Goal: Use online tool/utility: Use online tool/utility

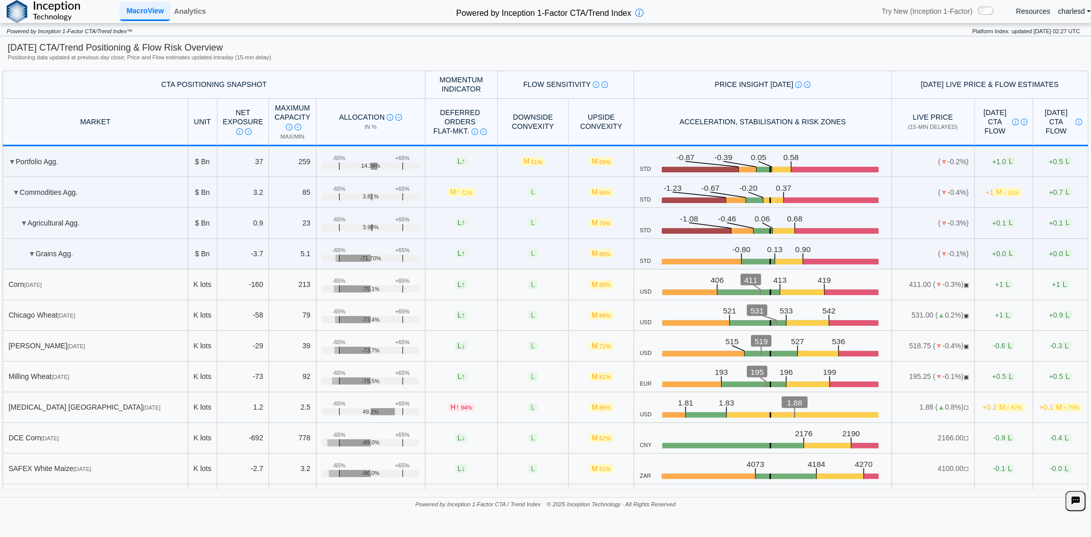
scroll to position [837, 0]
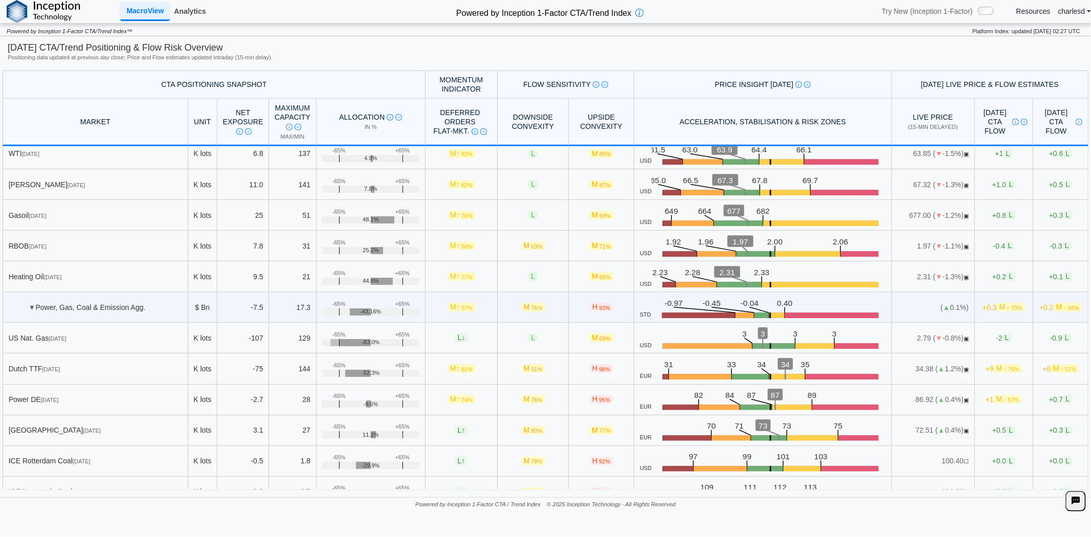
click at [193, 5] on link "Analytics" at bounding box center [190, 11] width 40 height 17
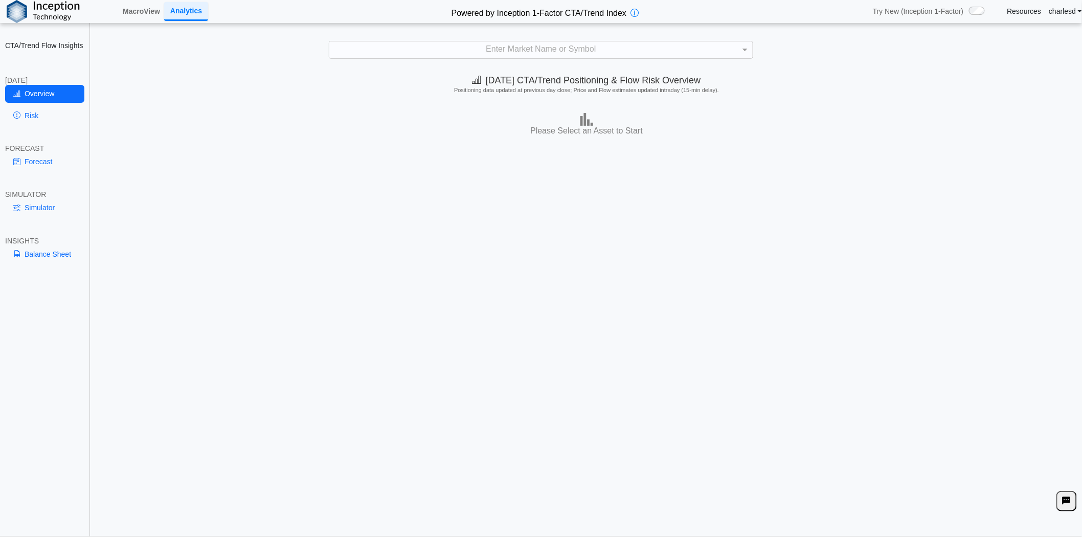
click at [417, 53] on div "Enter Market Name or Symbol" at bounding box center [541, 49] width 424 height 17
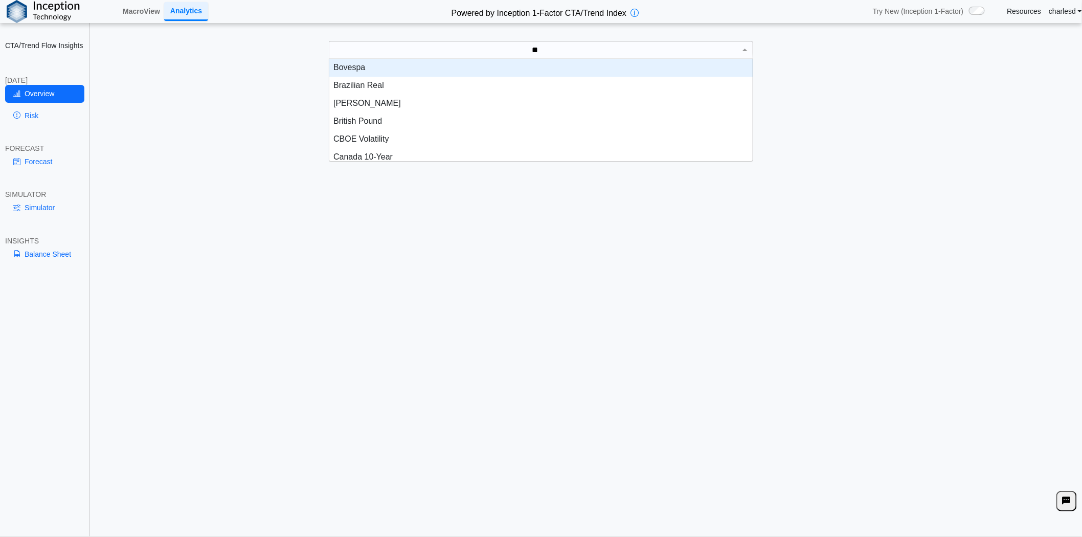
scroll to position [8, 8]
type input "****"
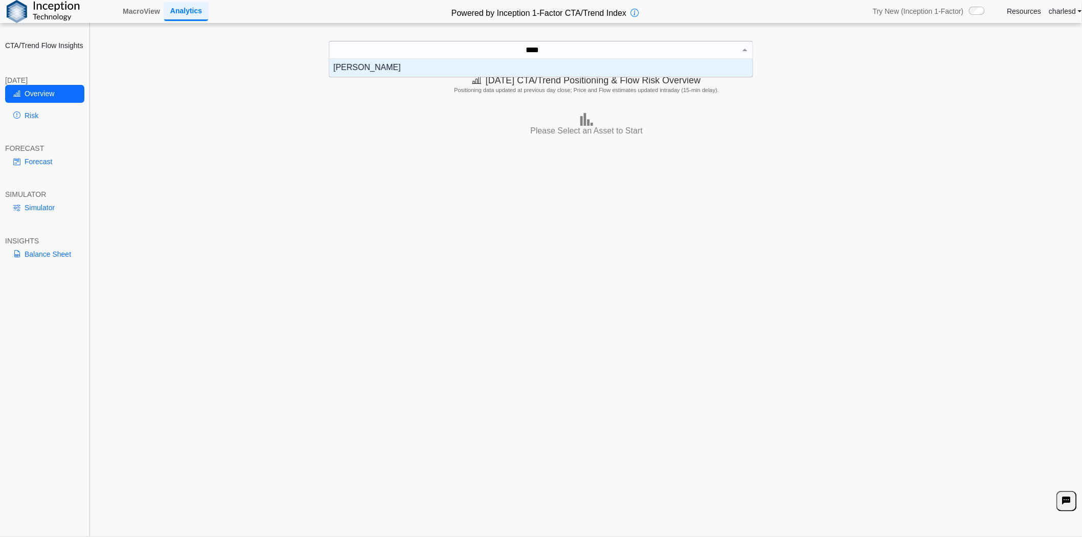
scroll to position [9, 415]
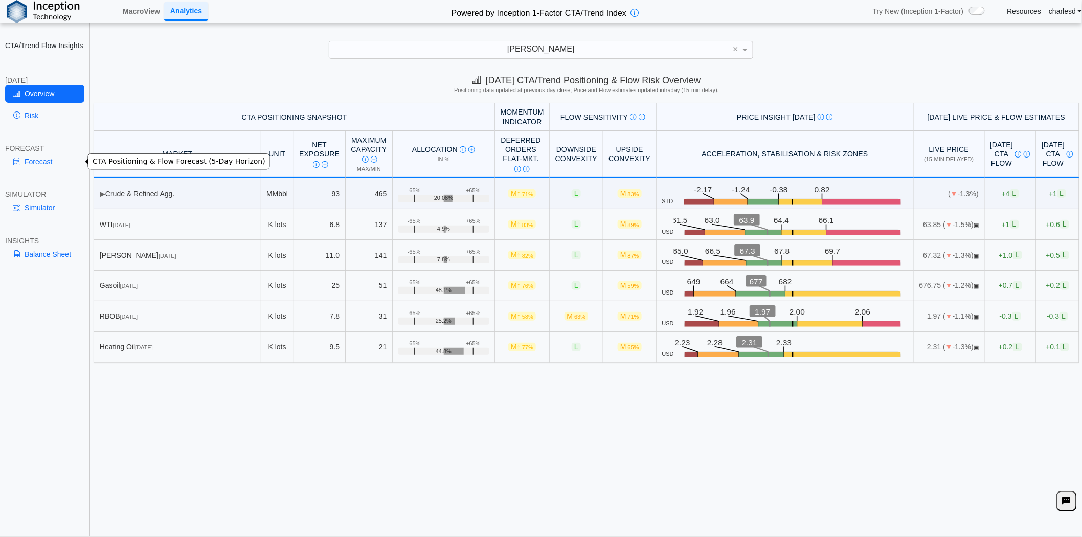
click at [37, 155] on link "Forecast" at bounding box center [44, 161] width 79 height 17
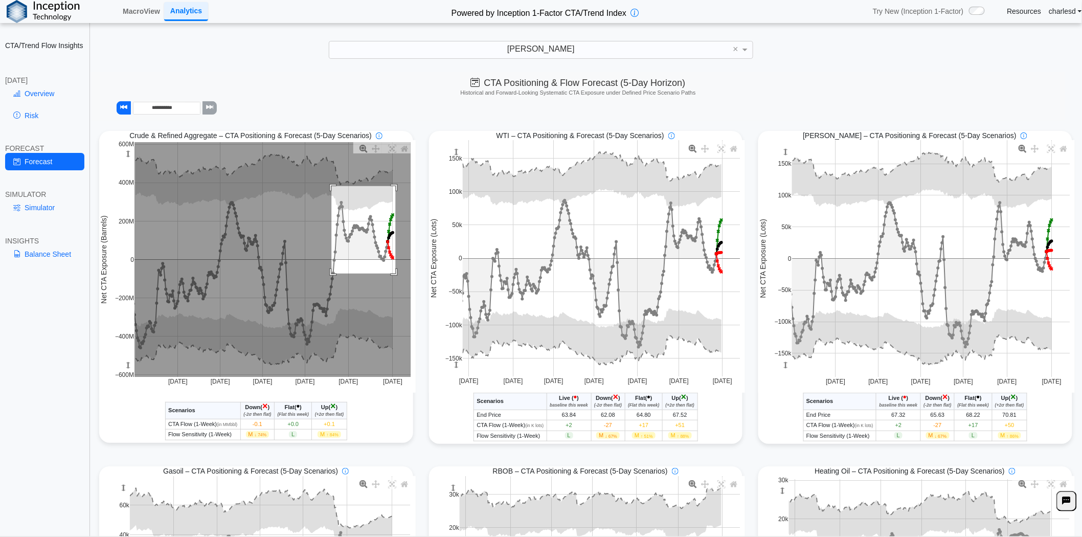
drag, startPoint x: 329, startPoint y: 187, endPoint x: 393, endPoint y: 275, distance: 108.3
click at [393, 275] on rect at bounding box center [273, 259] width 276 height 235
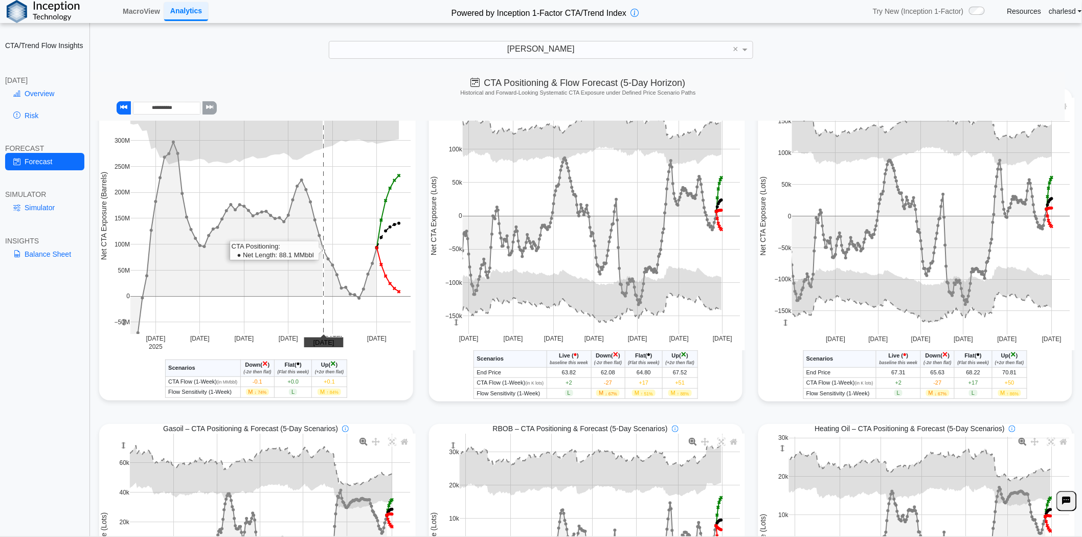
scroll to position [269, 0]
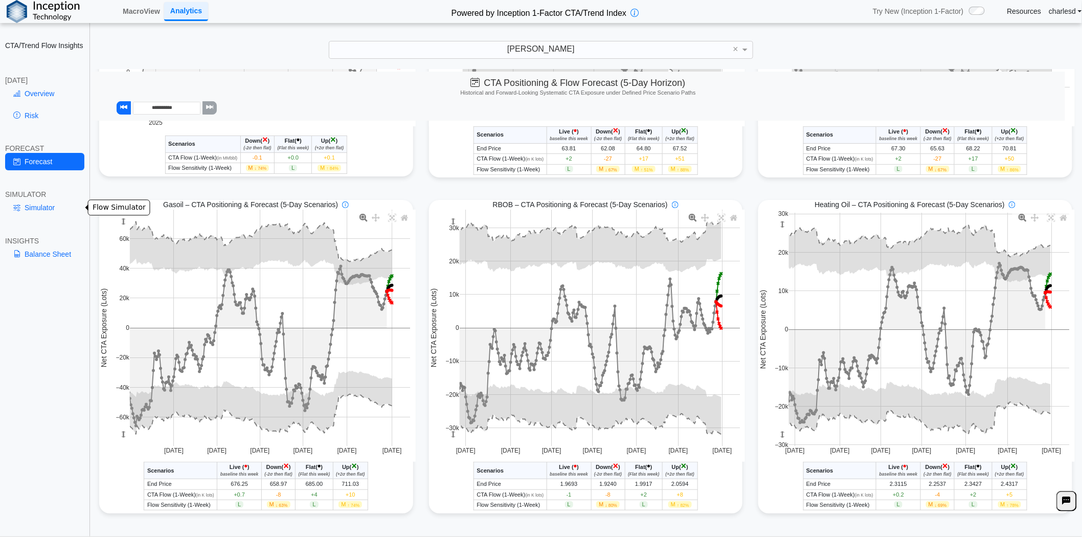
click at [51, 207] on link "Simulator" at bounding box center [44, 207] width 79 height 17
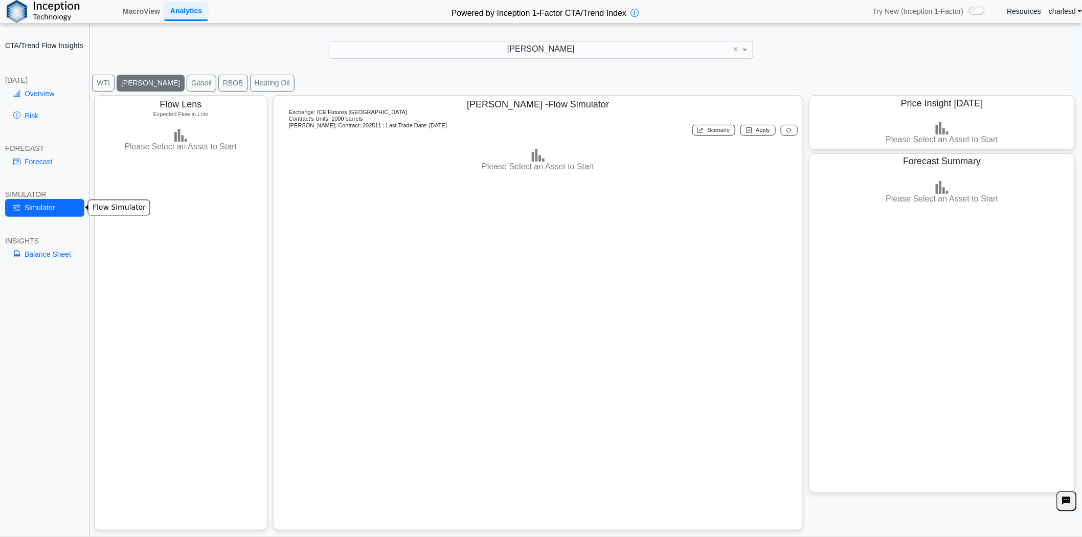
scroll to position [18, 0]
click at [39, 161] on link "Forecast" at bounding box center [44, 161] width 79 height 17
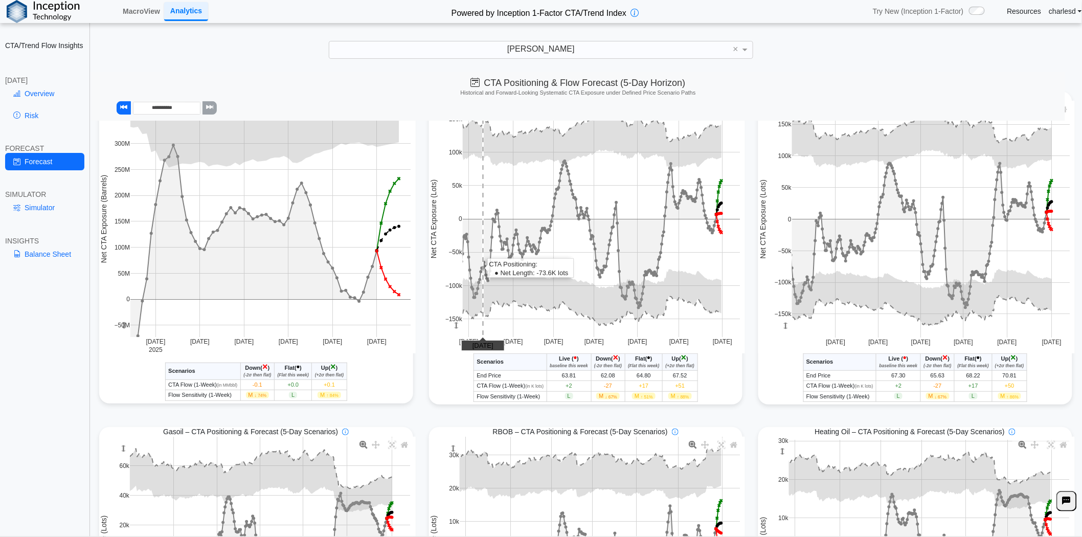
scroll to position [0, 0]
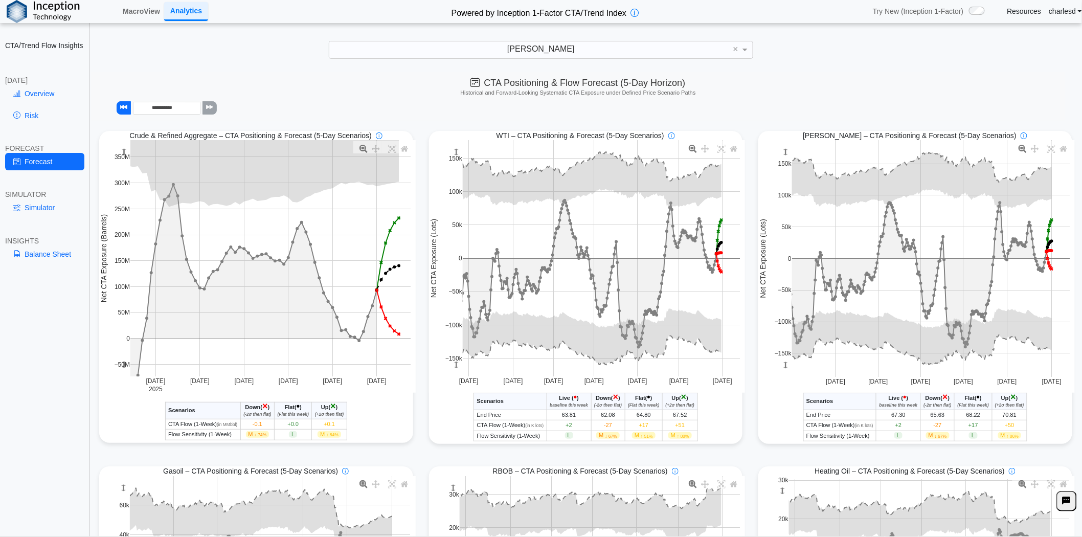
click at [461, 42] on div "[PERSON_NAME]" at bounding box center [541, 49] width 424 height 17
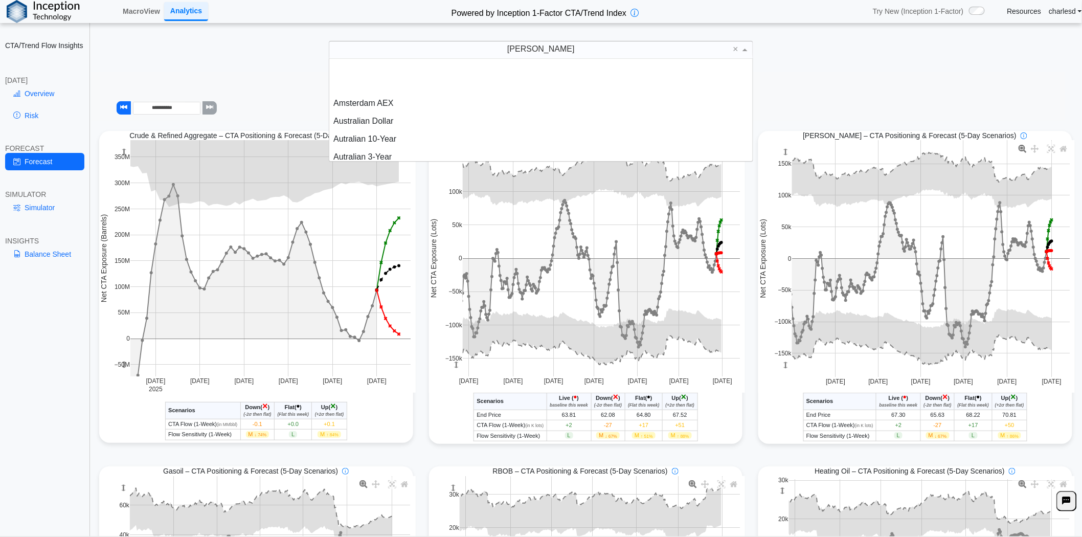
scroll to position [94, 415]
